Goal: Task Accomplishment & Management: Complete application form

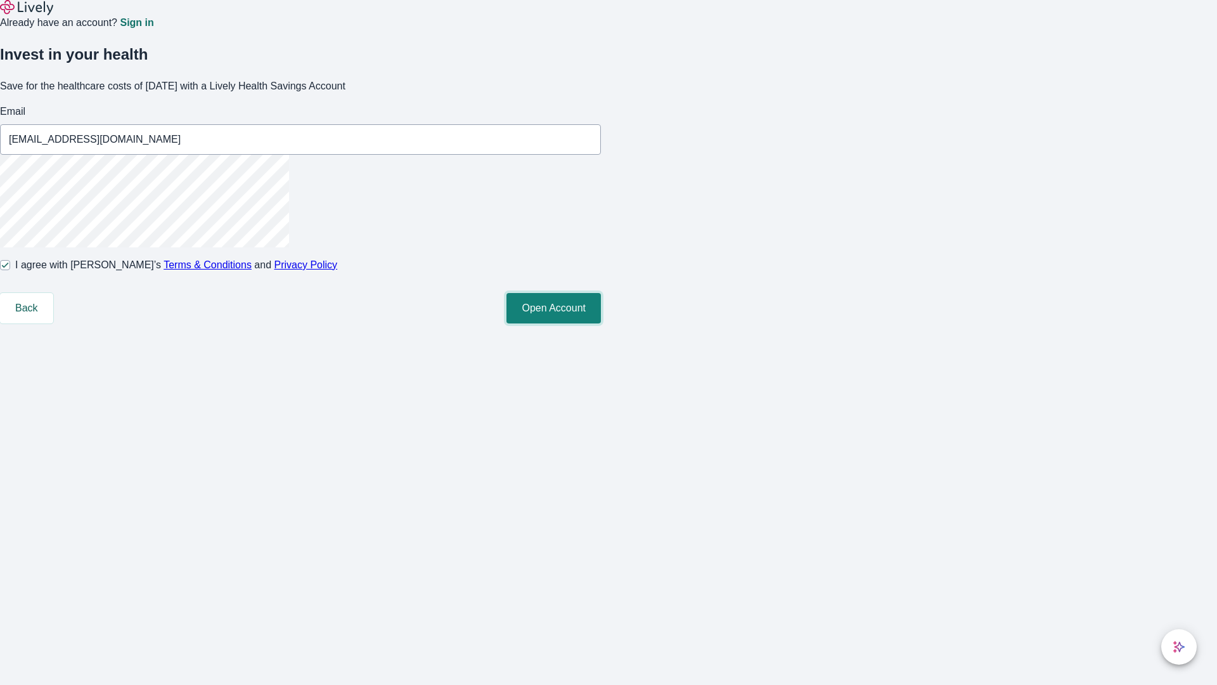
click at [601, 323] on button "Open Account" at bounding box center [554, 308] width 94 height 30
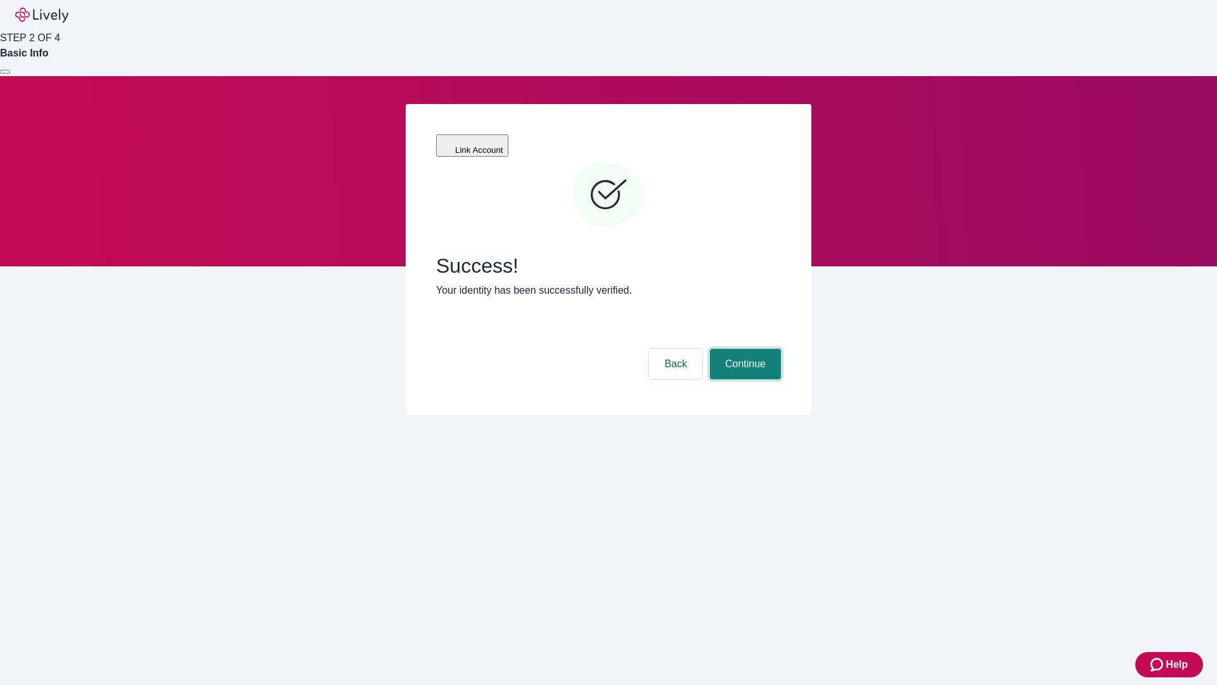
click at [744, 349] on button "Continue" at bounding box center [745, 364] width 71 height 30
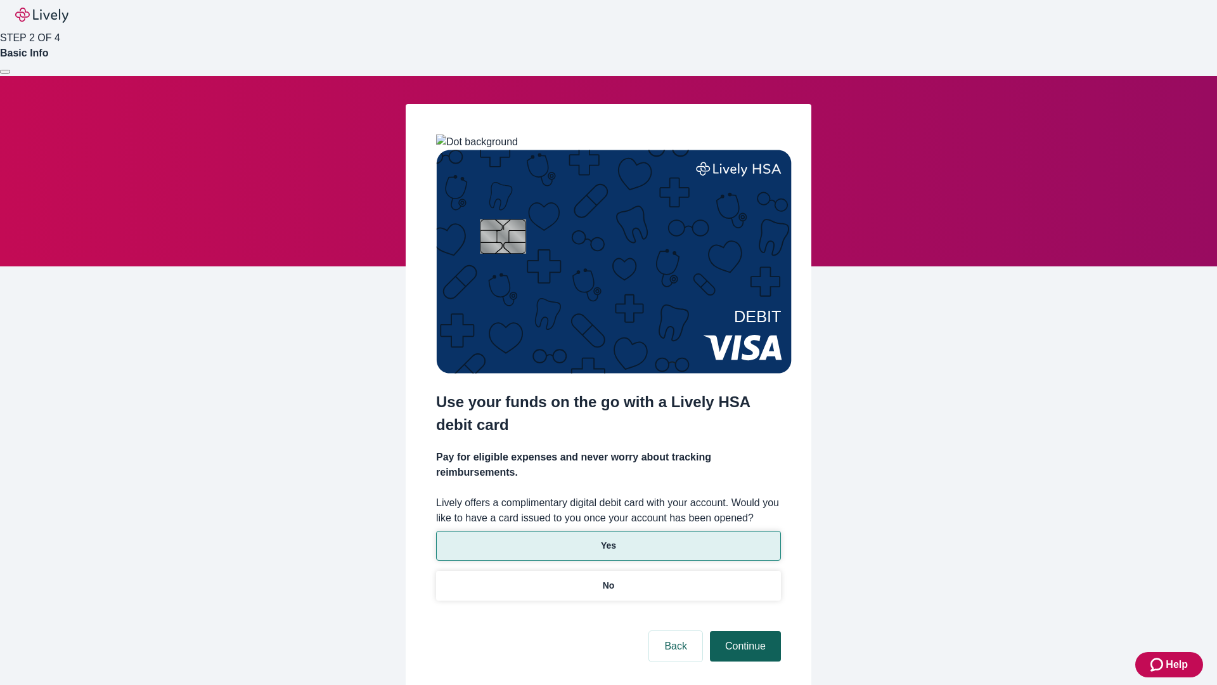
click at [608, 579] on p "No" at bounding box center [609, 585] width 12 height 13
click at [744, 631] on button "Continue" at bounding box center [745, 646] width 71 height 30
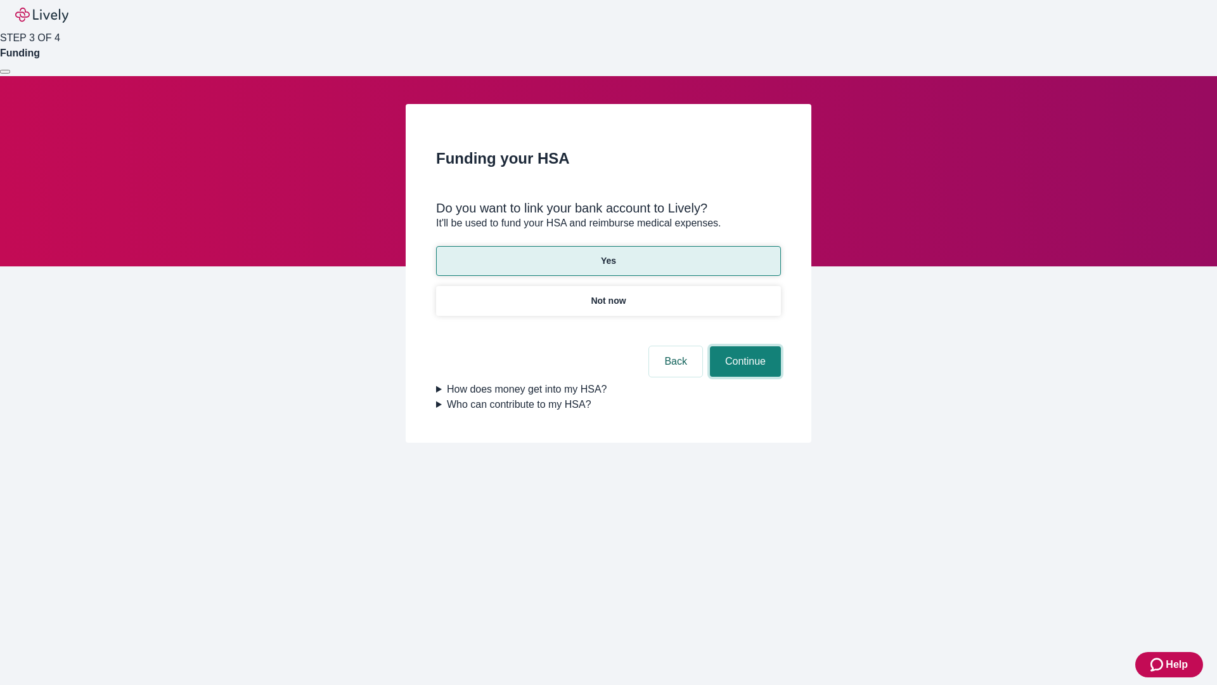
click at [744, 346] on button "Continue" at bounding box center [745, 361] width 71 height 30
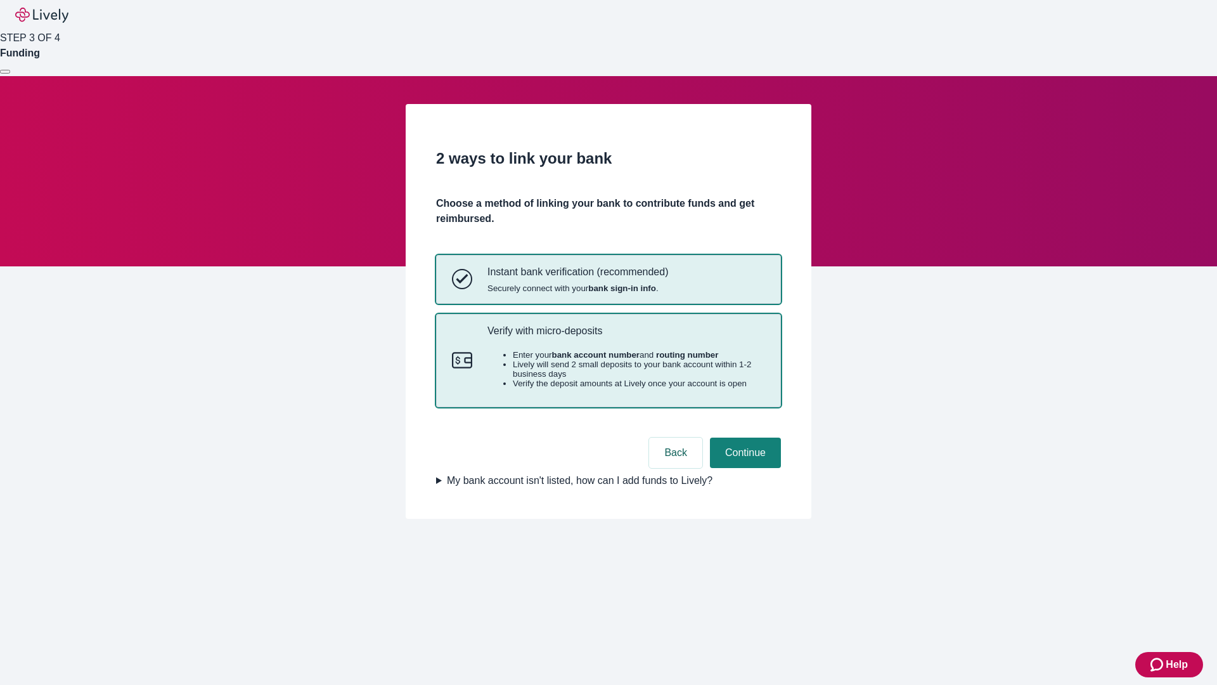
click at [626, 337] on p "Verify with micro-deposits" at bounding box center [627, 331] width 278 height 12
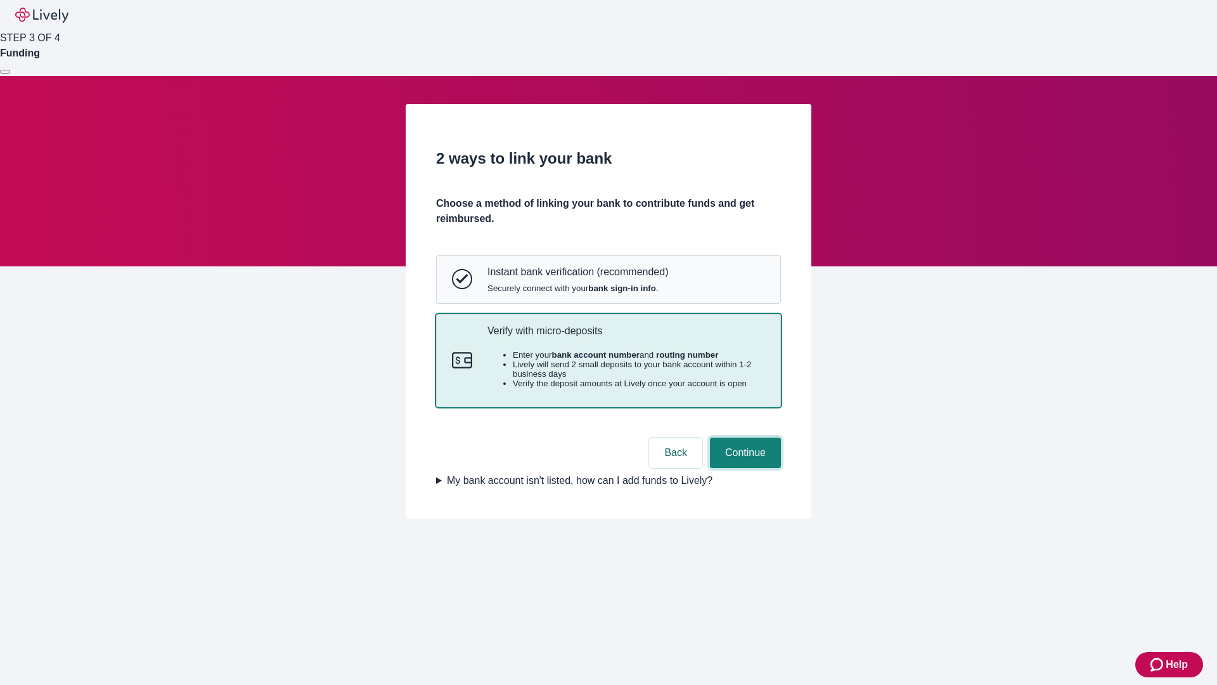
click at [744, 468] on button "Continue" at bounding box center [745, 452] width 71 height 30
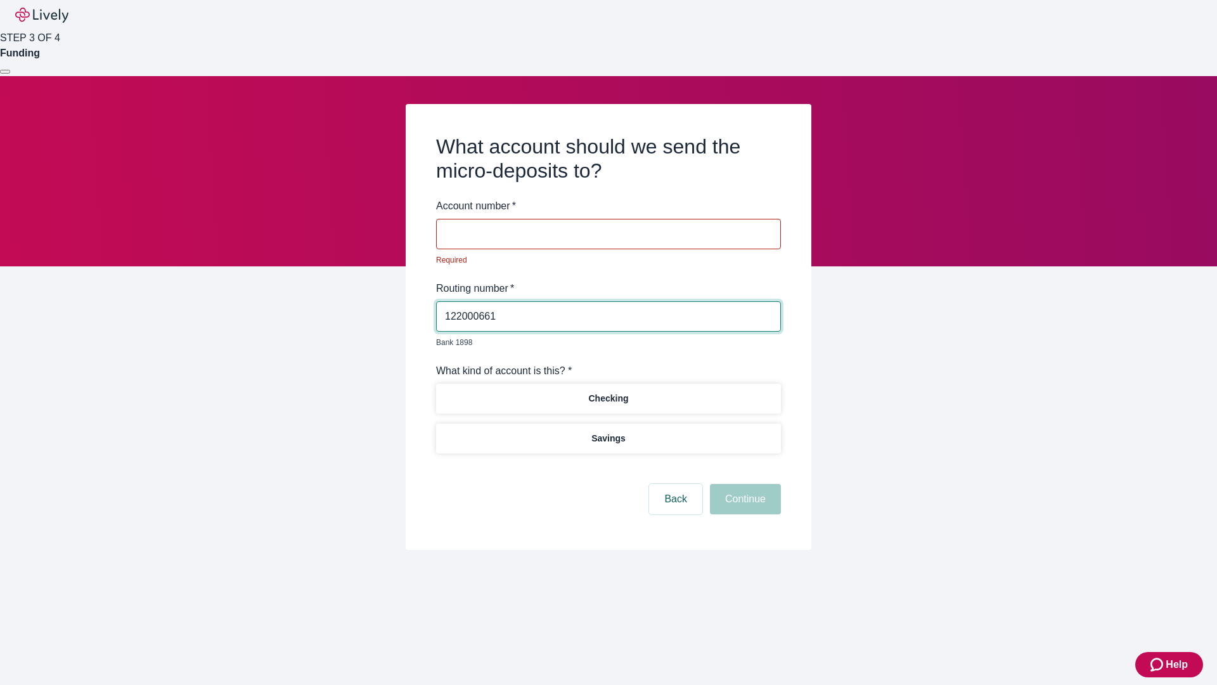
type input "122000661"
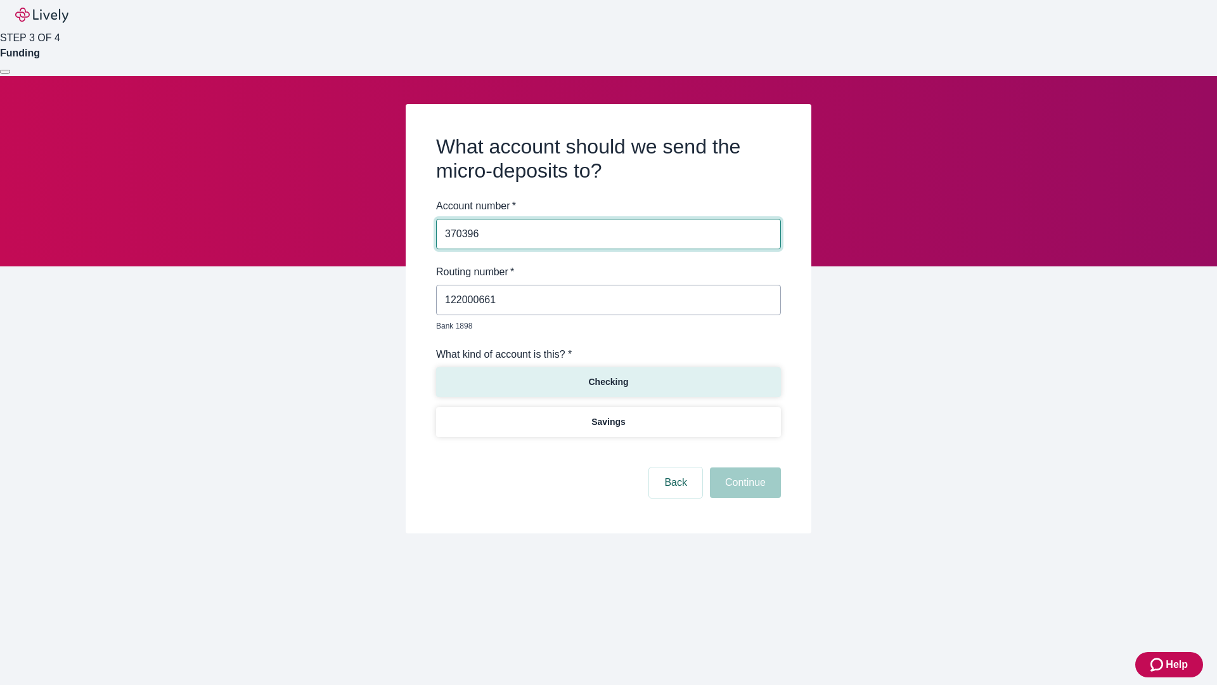
type input "370396"
click at [608, 375] on p "Checking" at bounding box center [608, 381] width 40 height 13
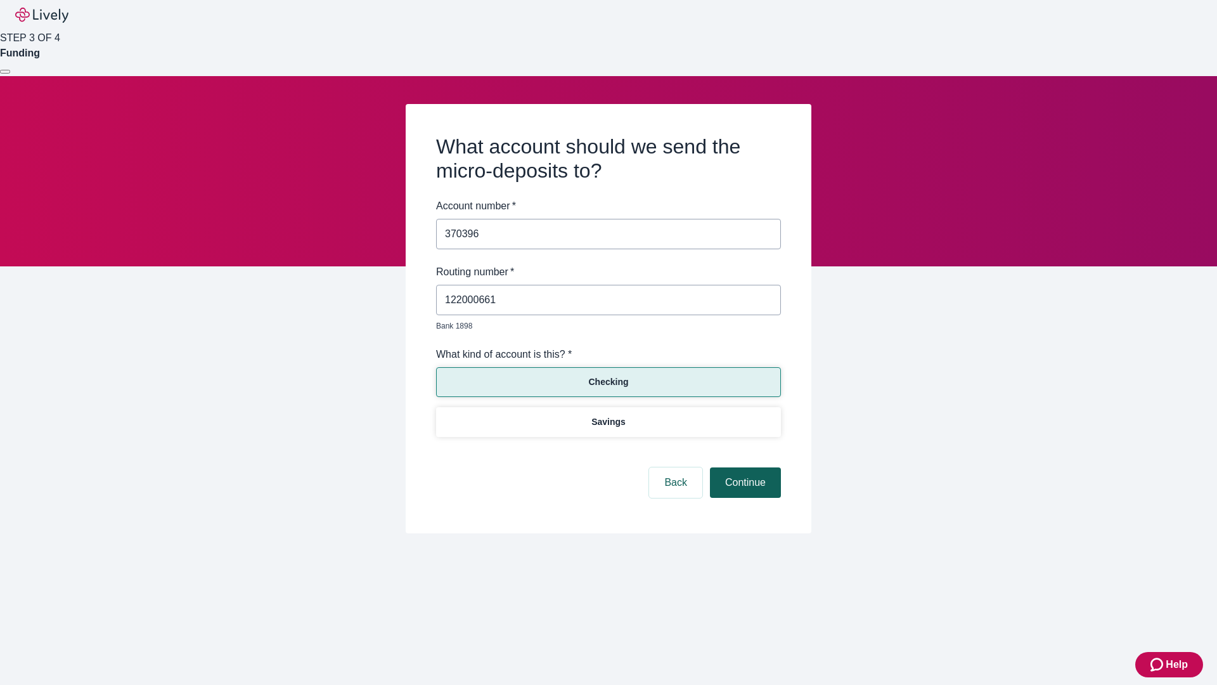
click at [744, 468] on button "Continue" at bounding box center [745, 482] width 71 height 30
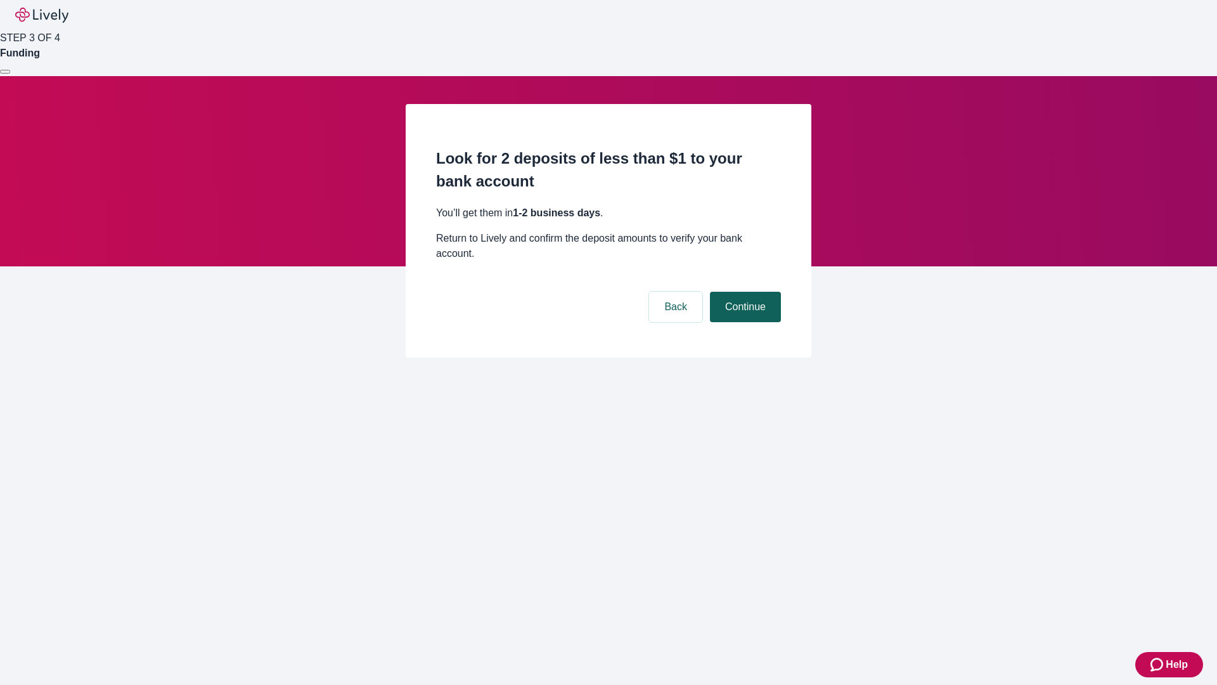
click at [744, 292] on button "Continue" at bounding box center [745, 307] width 71 height 30
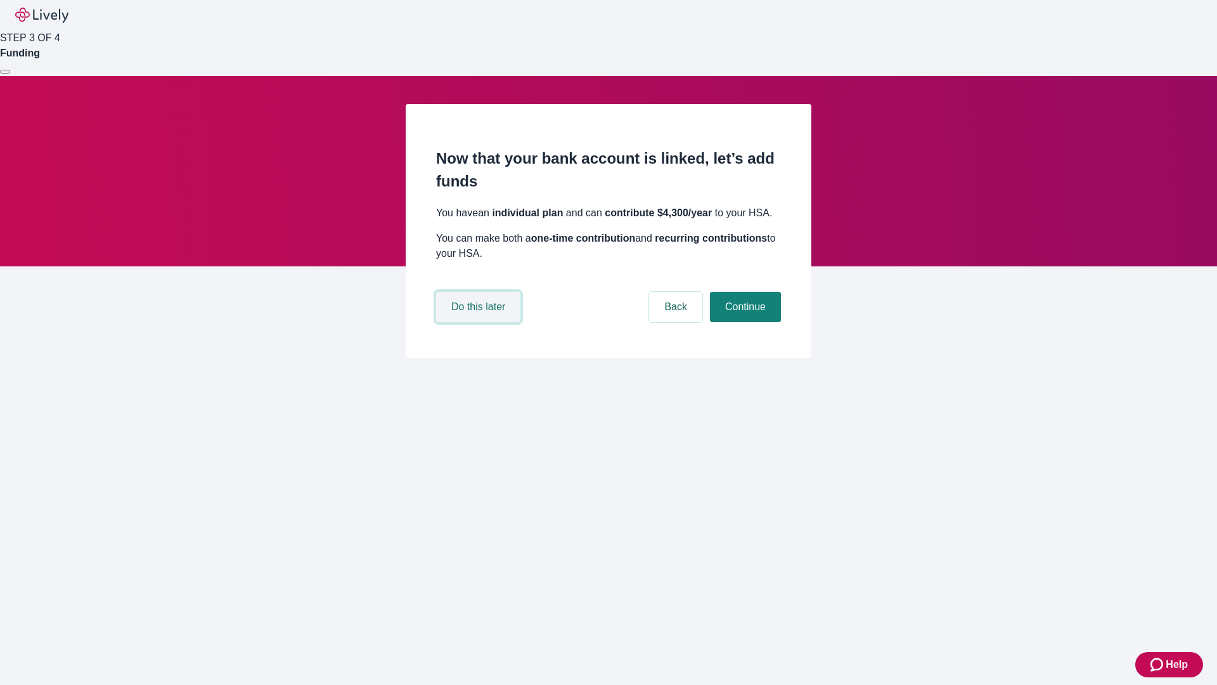
click at [480, 322] on button "Do this later" at bounding box center [478, 307] width 84 height 30
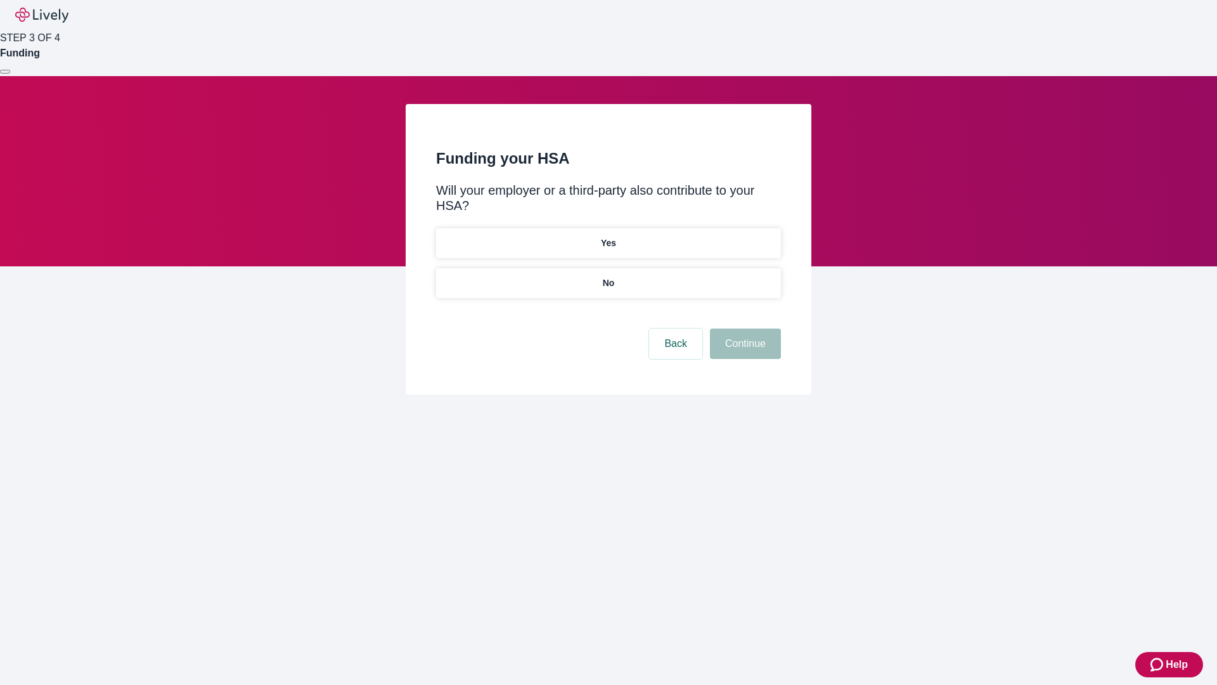
click at [608, 276] on p "No" at bounding box center [609, 282] width 12 height 13
click at [744, 328] on button "Continue" at bounding box center [745, 343] width 71 height 30
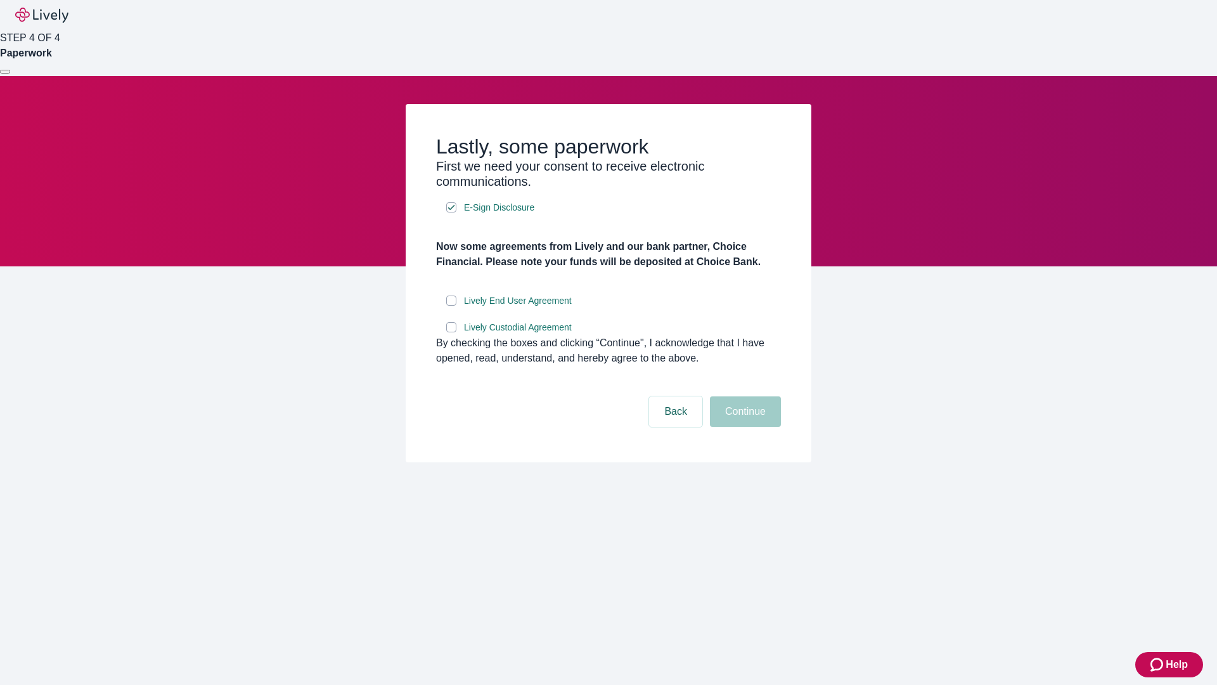
click at [451, 306] on input "Lively End User Agreement" at bounding box center [451, 300] width 10 height 10
checkbox input "true"
click at [451, 332] on input "Lively Custodial Agreement" at bounding box center [451, 327] width 10 height 10
checkbox input "true"
click at [744, 427] on button "Continue" at bounding box center [745, 411] width 71 height 30
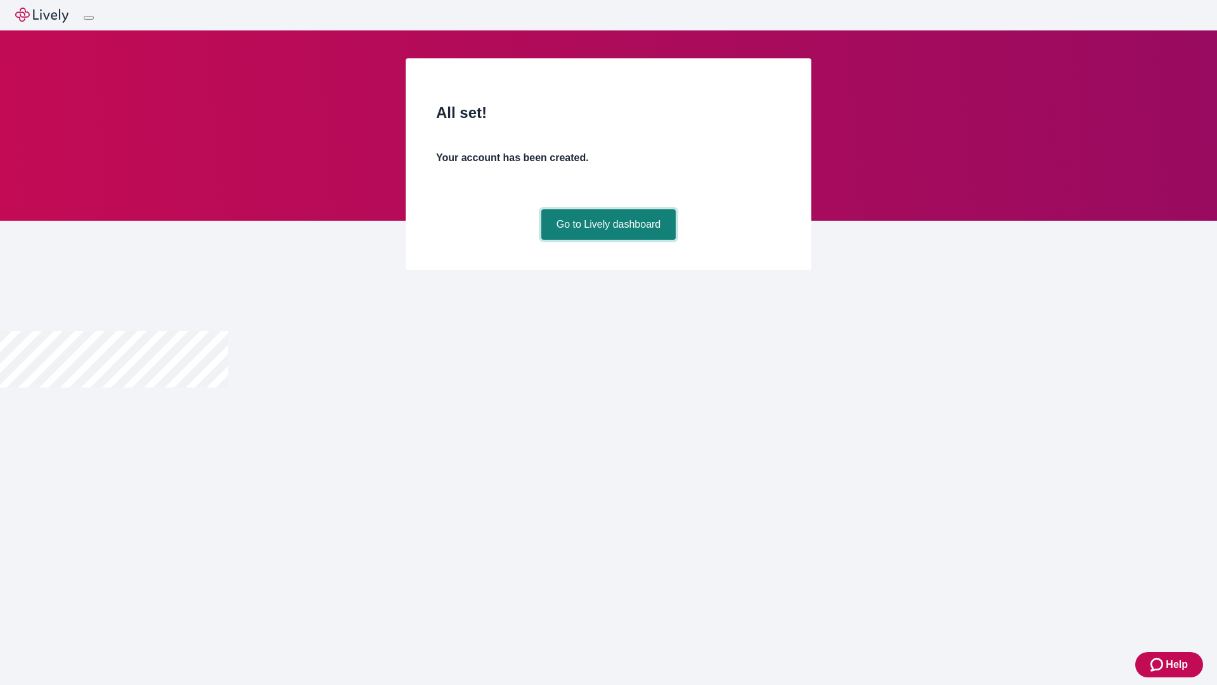
click at [608, 240] on link "Go to Lively dashboard" at bounding box center [608, 224] width 135 height 30
